Goal: Task Accomplishment & Management: Complete application form

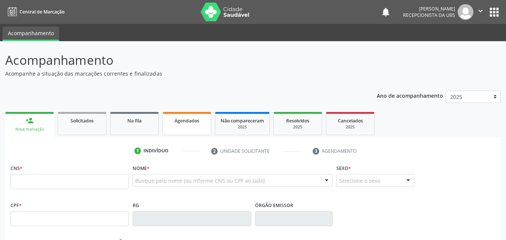
click at [187, 124] on span "Agendados" at bounding box center [187, 121] width 25 height 6
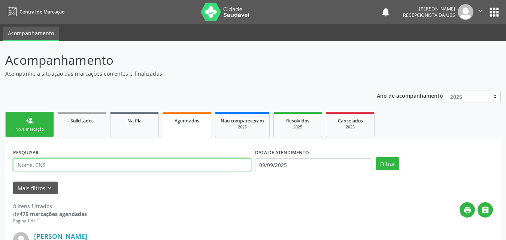
click at [182, 166] on input "text" at bounding box center [132, 164] width 238 height 13
type input "r"
type input "[PERSON_NAME]"
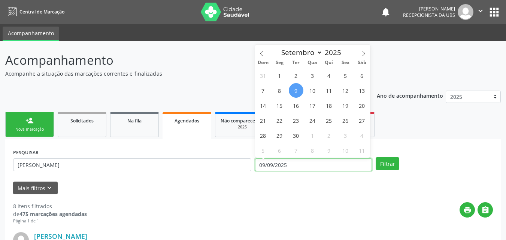
click at [338, 167] on input "09/09/2025" at bounding box center [313, 164] width 117 height 13
click at [299, 92] on span "9" at bounding box center [296, 90] width 15 height 15
type input "09/09/2025"
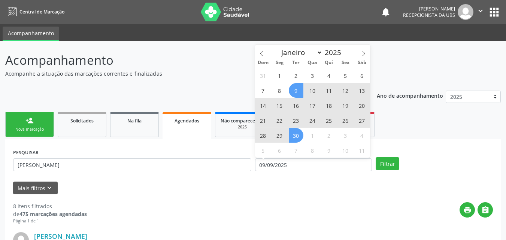
click at [299, 134] on span "30" at bounding box center [296, 135] width 15 height 15
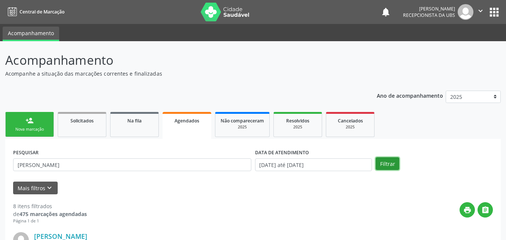
click at [388, 161] on button "Filtrar" at bounding box center [388, 163] width 24 height 13
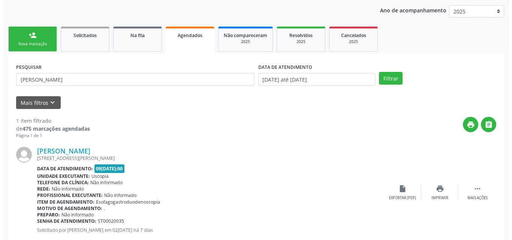
scroll to position [105, 0]
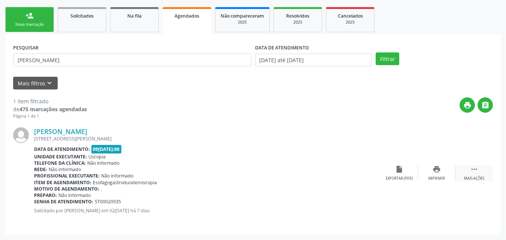
click at [476, 172] on icon "" at bounding box center [474, 169] width 8 height 8
click at [400, 171] on icon "cancel" at bounding box center [399, 169] width 8 height 8
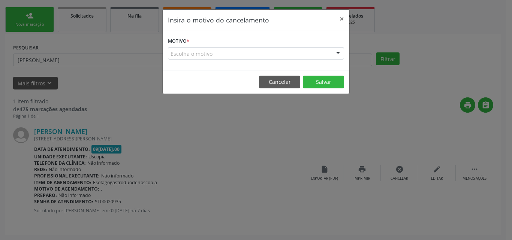
click at [321, 52] on div "Escolha o motivo" at bounding box center [256, 53] width 176 height 13
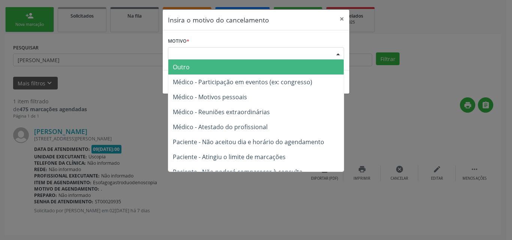
click at [294, 70] on span "Outro" at bounding box center [255, 67] width 175 height 15
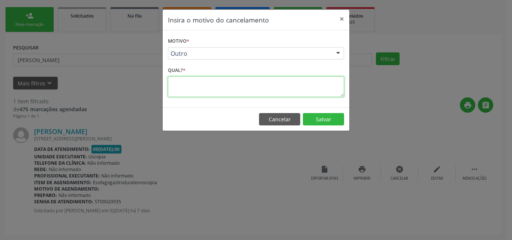
click at [288, 88] on textarea at bounding box center [256, 86] width 176 height 21
type textarea "."
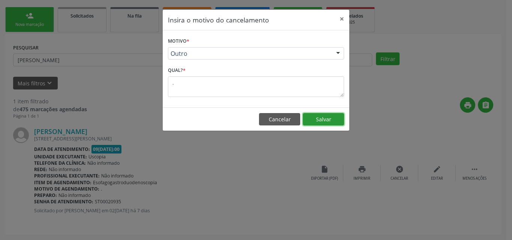
click at [317, 118] on button "Salvar" at bounding box center [323, 119] width 41 height 13
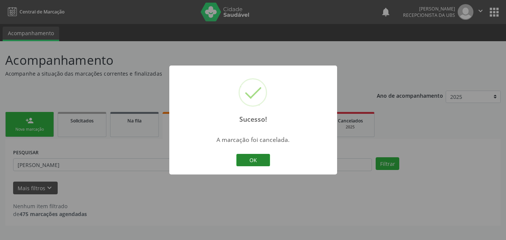
scroll to position [0, 0]
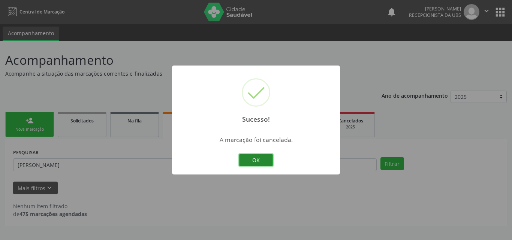
click at [265, 157] on button "OK" at bounding box center [256, 160] width 34 height 13
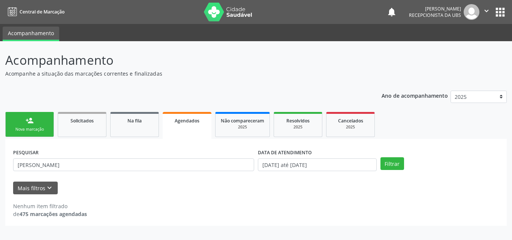
click at [22, 131] on div "Nova marcação" at bounding box center [29, 130] width 37 height 6
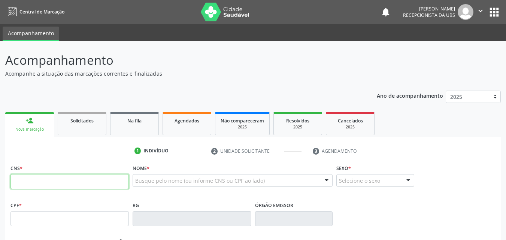
click at [54, 180] on input "text" at bounding box center [69, 181] width 118 height 15
type input "700 2089 9977 8021"
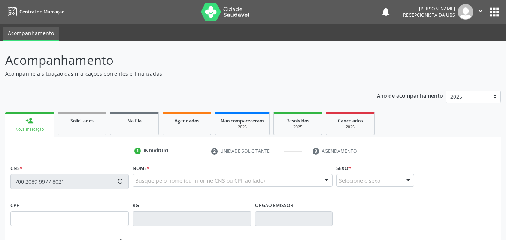
type input "12[DATE]"
type input "Jucinete de [PERSON_NAME]"
type input "[PHONE_NUMBER]"
type input "803"
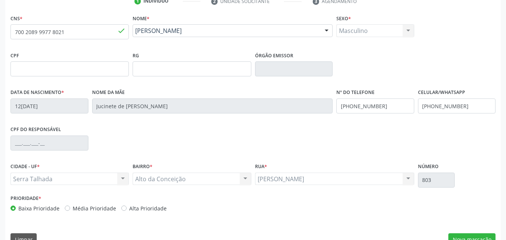
scroll to position [166, 0]
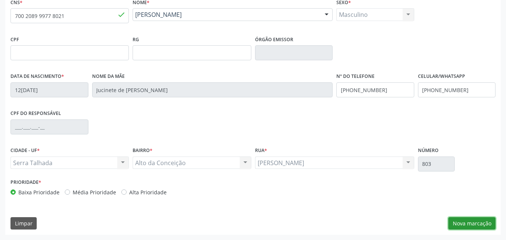
click at [477, 224] on button "Nova marcação" at bounding box center [471, 223] width 47 height 13
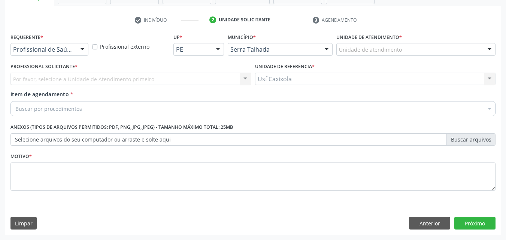
scroll to position [131, 0]
click at [79, 49] on div at bounding box center [82, 49] width 11 height 13
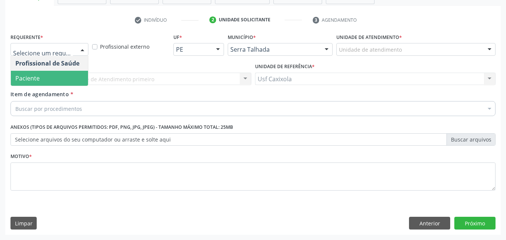
click at [55, 77] on span "Paciente" at bounding box center [49, 78] width 77 height 15
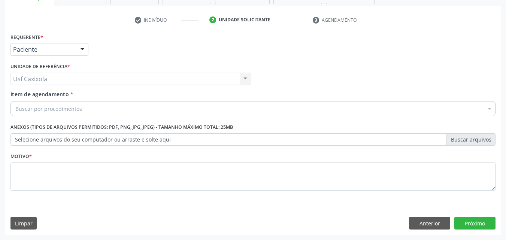
click at [185, 81] on div "Usf Caxixola Usf Caxixola Nenhum resultado encontrado para: " " Não há nenhuma …" at bounding box center [130, 79] width 241 height 13
click at [173, 110] on div "Buscar por procedimentos" at bounding box center [252, 108] width 485 height 15
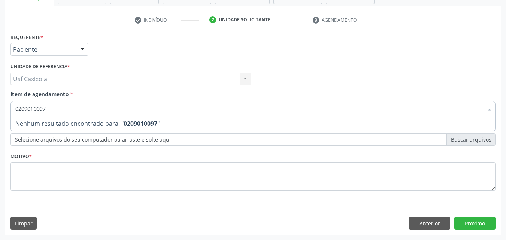
drag, startPoint x: 72, startPoint y: 115, endPoint x: 65, endPoint y: 115, distance: 7.1
click at [65, 115] on input "0209010097" at bounding box center [249, 108] width 468 height 15
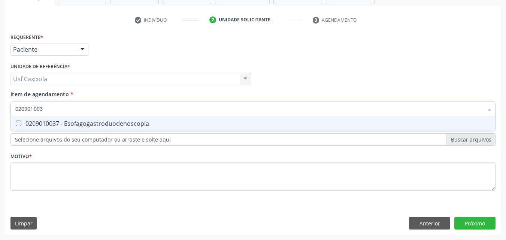
type input "0209010037"
click at [83, 121] on div "0209010037 - Esofagogastroduodenoscopia" at bounding box center [252, 124] width 475 height 6
checkbox Esofagogastroduodenoscopia "true"
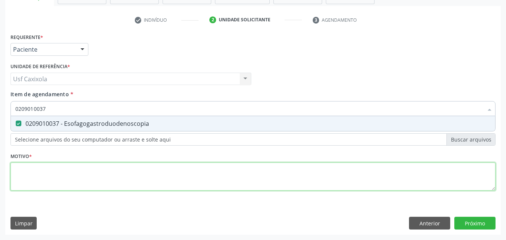
click at [92, 169] on div "Requerente * Paciente Profissional de Saúde Paciente Nenhum resultado encontrad…" at bounding box center [252, 116] width 485 height 170
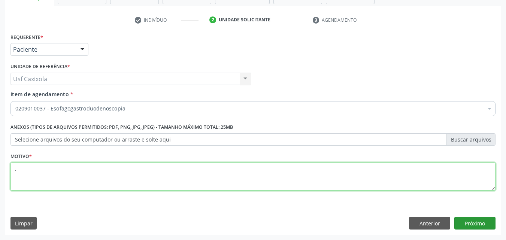
type textarea "."
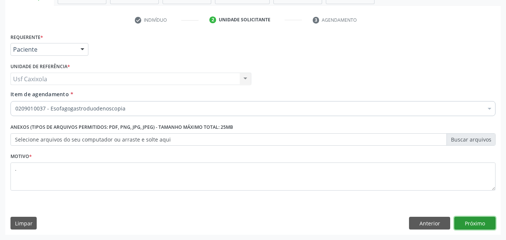
click at [486, 223] on button "Próximo" at bounding box center [474, 223] width 41 height 13
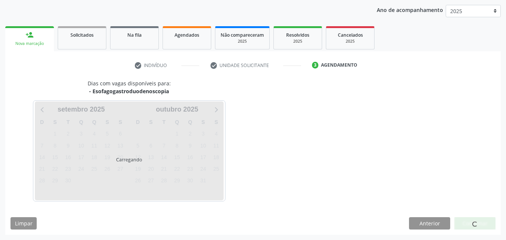
scroll to position [86, 0]
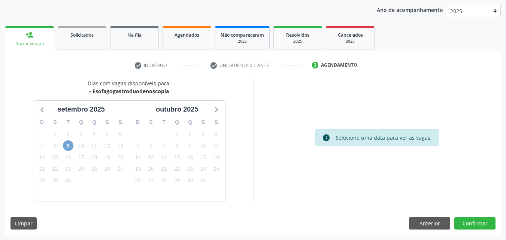
click at [67, 146] on span "9" at bounding box center [68, 145] width 10 height 10
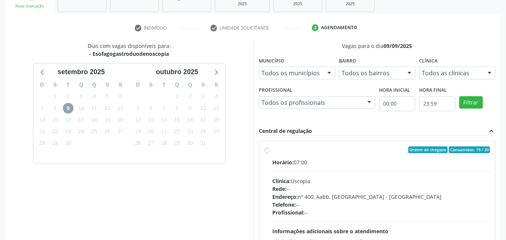
scroll to position [194, 0]
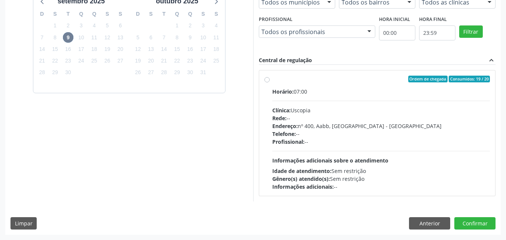
click at [270, 78] on div "Ordem de chegada Consumidos: 19 / 20 Horário: 07:00 Clínica: Uscopia Rede: -- E…" at bounding box center [377, 133] width 226 height 115
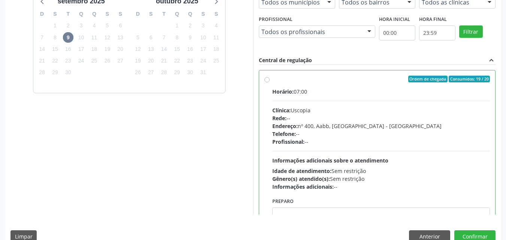
radio input "true"
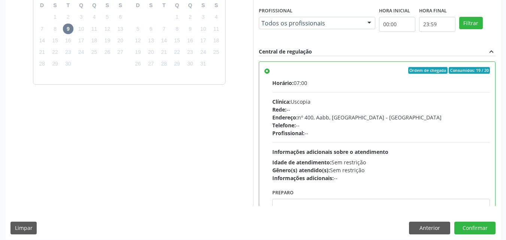
scroll to position [207, 0]
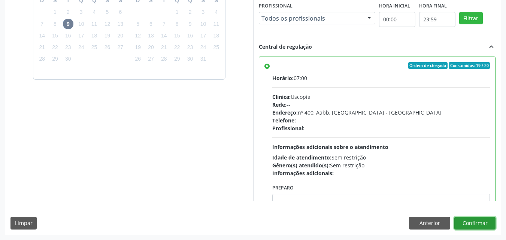
click at [474, 224] on button "Confirmar" at bounding box center [474, 223] width 41 height 13
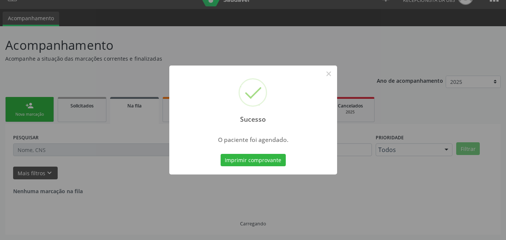
scroll to position [0, 0]
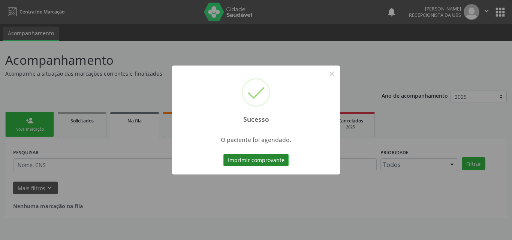
click at [252, 160] on button "Imprimir comprovante" at bounding box center [255, 160] width 65 height 13
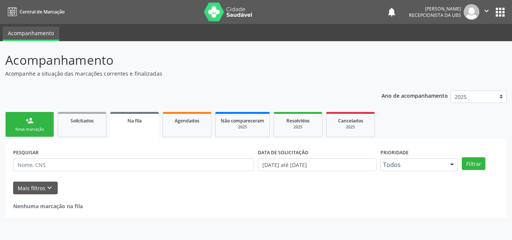
click at [37, 119] on link "person_add Nova marcação" at bounding box center [29, 124] width 49 height 25
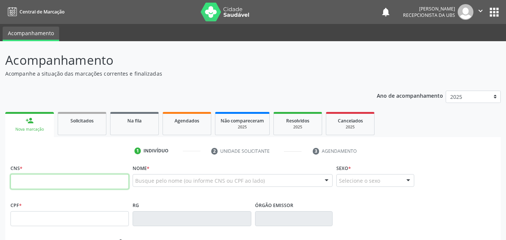
click at [40, 176] on input "text" at bounding box center [69, 181] width 118 height 15
paste input "706 0038 6453 3140"
type input "706 0038 6453 3140"
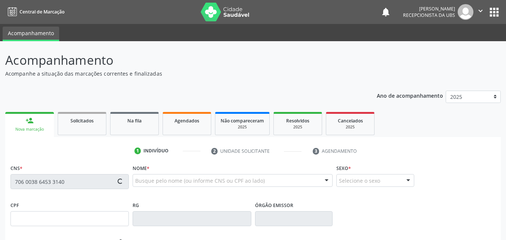
type input "054.201.244-83"
type input "[DATE]"
type input "Cicera [PERSON_NAME]"
type input "[PHONE_NUMBER]"
type input "842"
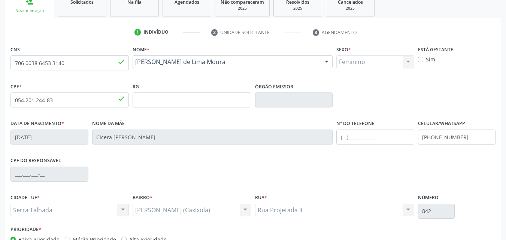
scroll to position [166, 0]
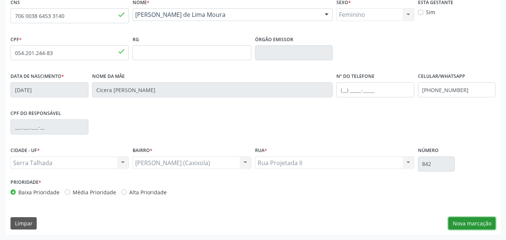
click at [471, 228] on button "Nova marcação" at bounding box center [471, 223] width 47 height 13
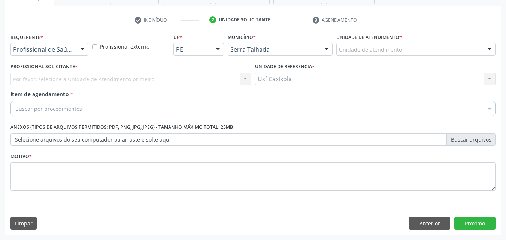
click at [75, 53] on div "Profissional de Saúde" at bounding box center [49, 49] width 78 height 13
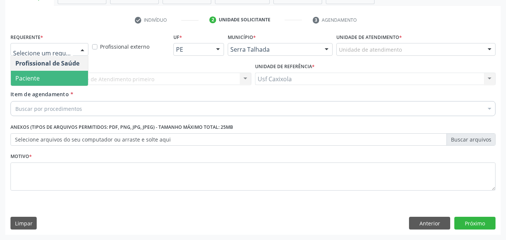
click at [64, 78] on span "Paciente" at bounding box center [49, 78] width 77 height 15
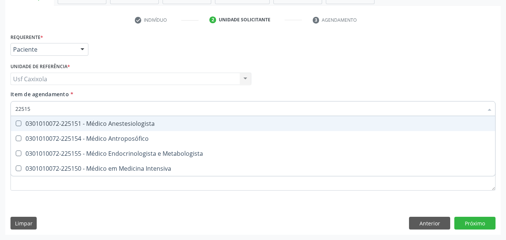
type input "225155"
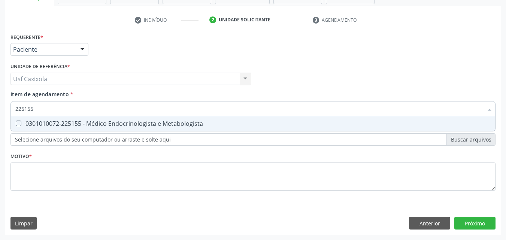
click at [81, 124] on div "0301010072-225155 - Médico Endocrinologista e Metabologista" at bounding box center [252, 124] width 475 height 6
checkbox Metabologista "true"
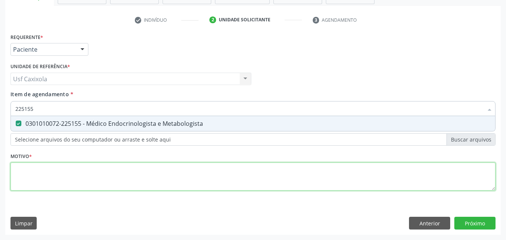
click at [80, 167] on div "Requerente * Paciente Profissional de Saúde Paciente Nenhum resultado encontrad…" at bounding box center [252, 116] width 485 height 170
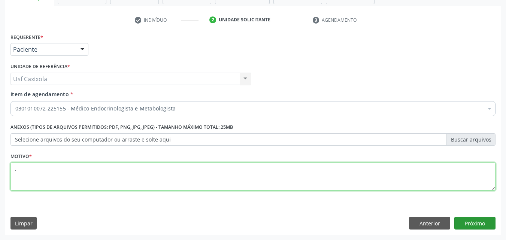
type textarea "."
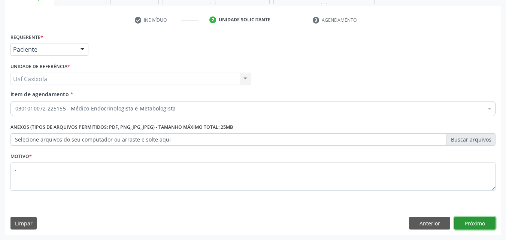
click at [475, 218] on button "Próximo" at bounding box center [474, 223] width 41 height 13
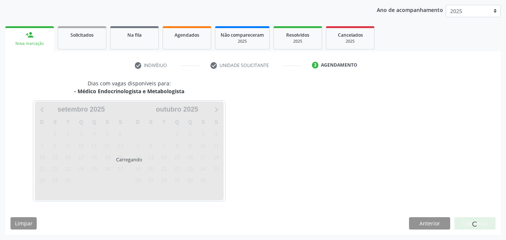
scroll to position [86, 0]
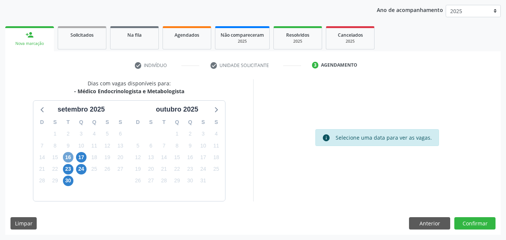
click at [71, 158] on span "16" at bounding box center [68, 157] width 10 height 10
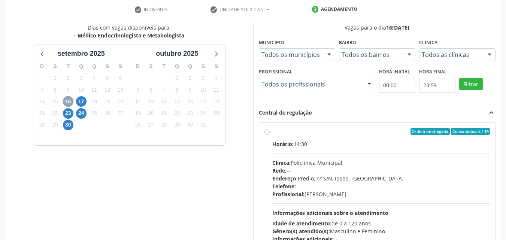
scroll to position [161, 0]
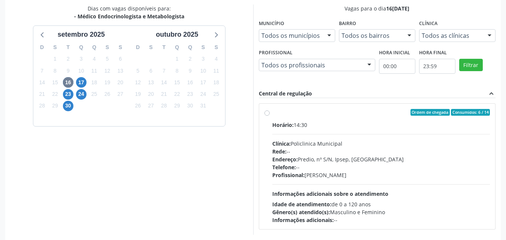
click at [272, 115] on label "Ordem de chegada Consumidos: 6 / 14 Horário: 14:30 Clínica: Policlinica Municip…" at bounding box center [381, 166] width 218 height 115
click at [269, 115] on input "Ordem de chegada Consumidos: 6 / 14 Horário: 14:30 Clínica: Policlinica Municip…" at bounding box center [266, 112] width 5 height 7
radio input "true"
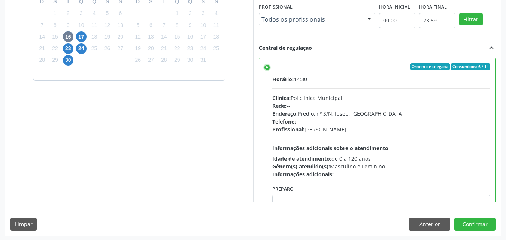
scroll to position [207, 0]
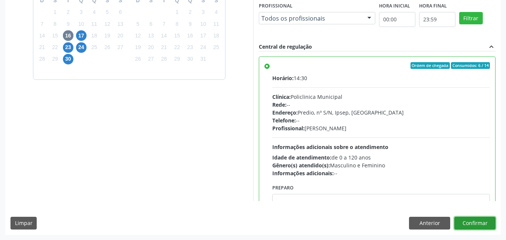
click at [478, 225] on button "Confirmar" at bounding box center [474, 223] width 41 height 13
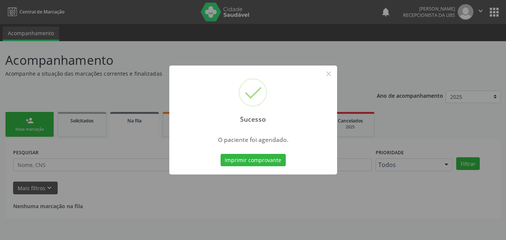
scroll to position [0, 0]
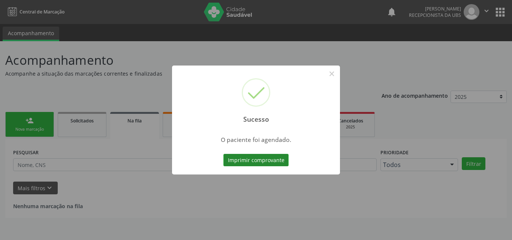
click at [267, 163] on button "Imprimir comprovante" at bounding box center [255, 160] width 65 height 13
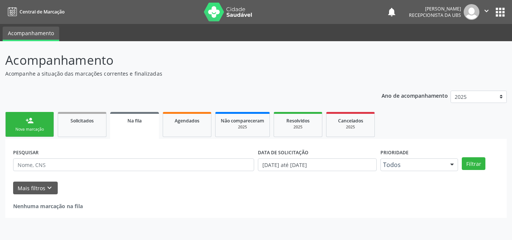
click at [39, 118] on link "person_add Nova marcação" at bounding box center [29, 124] width 49 height 25
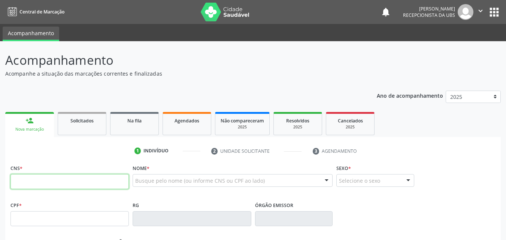
click at [45, 181] on input "text" at bounding box center [69, 181] width 118 height 15
type input "704 6006 0801 4623"
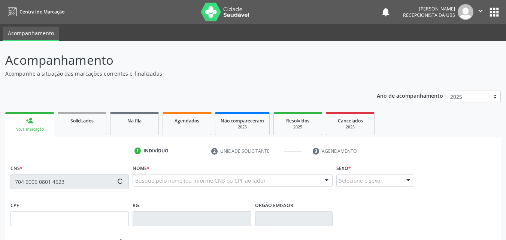
type input "011.410.984-23"
type input "[DATE]"
type input "Expedita [PERSON_NAME]"
type input "[PHONE_NUMBER]"
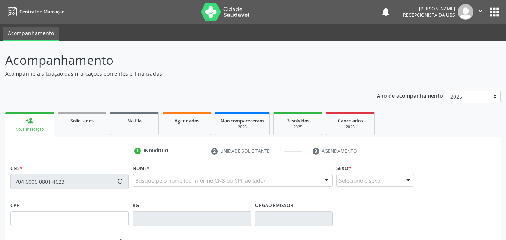
type input "S/N"
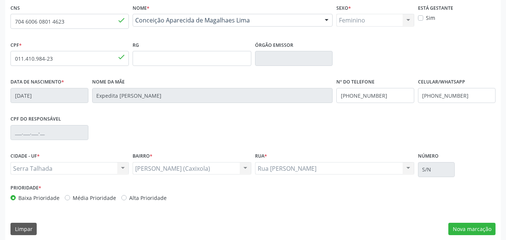
scroll to position [166, 0]
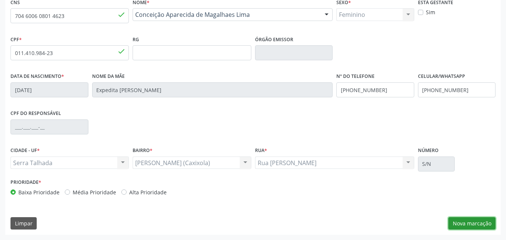
click at [465, 221] on button "Nova marcação" at bounding box center [471, 223] width 47 height 13
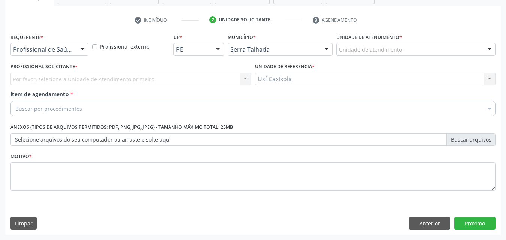
scroll to position [131, 0]
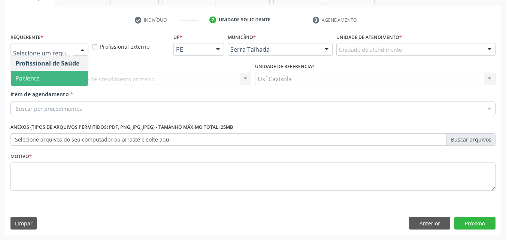
click at [38, 76] on span "Paciente" at bounding box center [27, 78] width 24 height 8
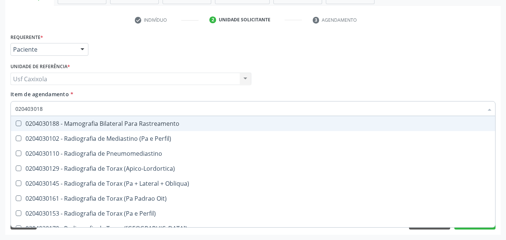
type input "0204030188"
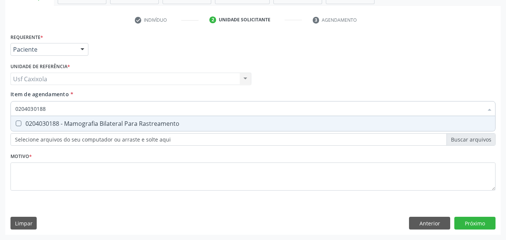
click at [77, 125] on div "0204030188 - Mamografia Bilateral Para Rastreamento" at bounding box center [252, 124] width 475 height 6
checkbox Rastreamento "true"
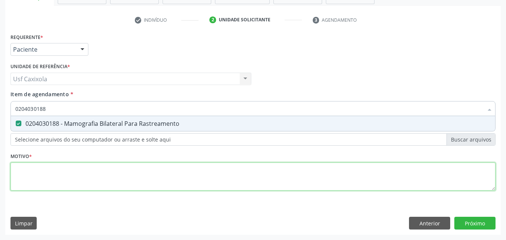
click at [79, 179] on div "Requerente * Paciente Profissional de Saúde Paciente Nenhum resultado encontrad…" at bounding box center [252, 116] width 485 height 170
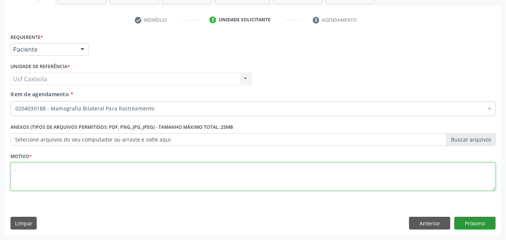
type textarea "."
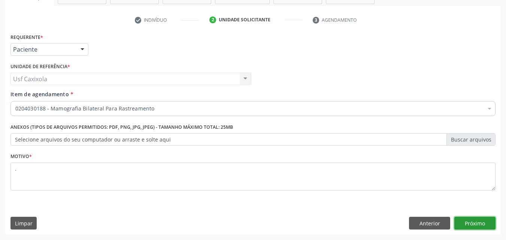
click at [483, 222] on button "Próximo" at bounding box center [474, 223] width 41 height 13
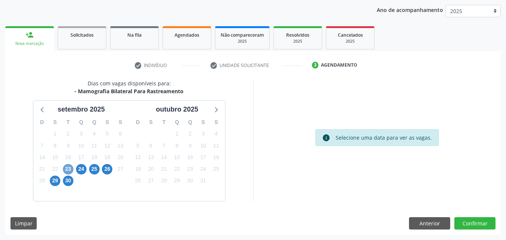
click at [67, 171] on span "23" at bounding box center [68, 169] width 10 height 10
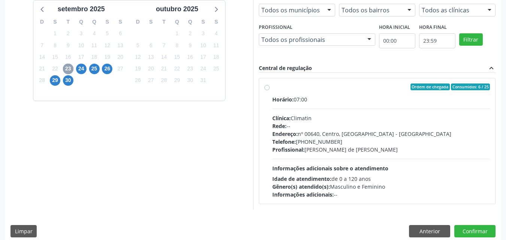
scroll to position [194, 0]
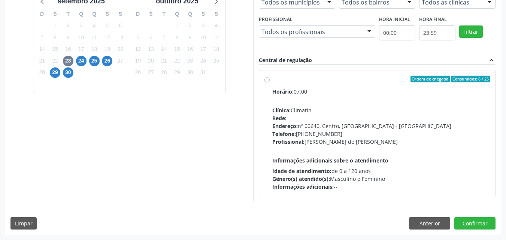
click at [272, 78] on label "Ordem de chegada Consumidos: 6 / 25 Horário: 07:00 Clínica: Climatin Rede: -- E…" at bounding box center [381, 133] width 218 height 115
click at [267, 78] on input "Ordem de chegada Consumidos: 6 / 25 Horário: 07:00 Clínica: Climatin Rede: -- E…" at bounding box center [266, 79] width 5 height 7
radio input "true"
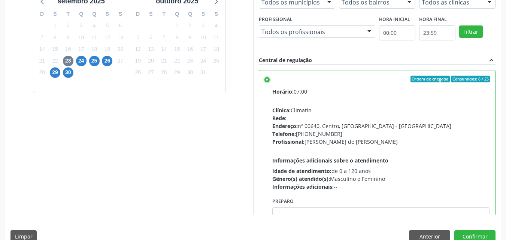
scroll to position [207, 0]
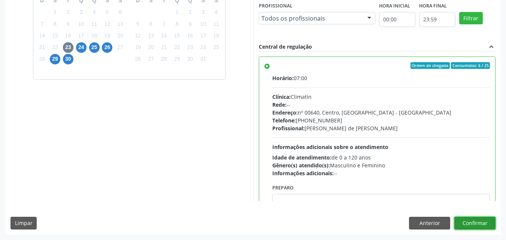
click at [477, 225] on button "Confirmar" at bounding box center [474, 223] width 41 height 13
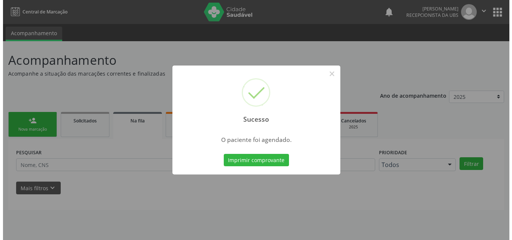
scroll to position [0, 0]
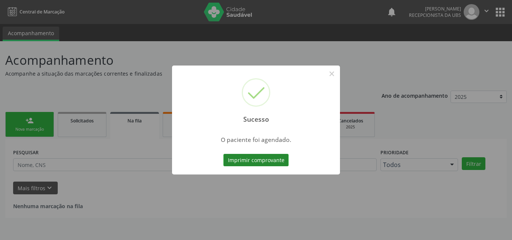
click at [272, 161] on button "Imprimir comprovante" at bounding box center [255, 160] width 65 height 13
